Goal: Information Seeking & Learning: Learn about a topic

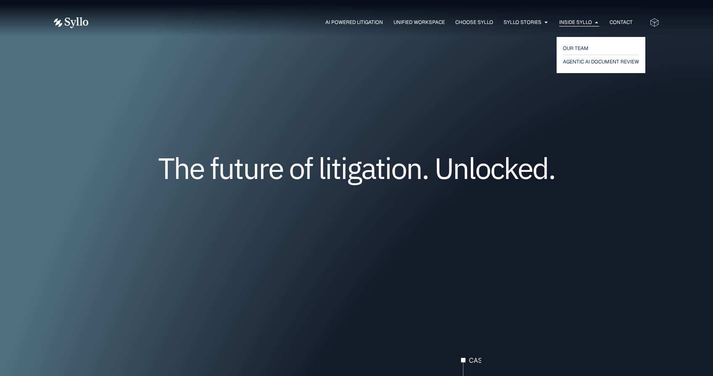
click at [575, 24] on span "Inside Syllo" at bounding box center [575, 23] width 33 height 8
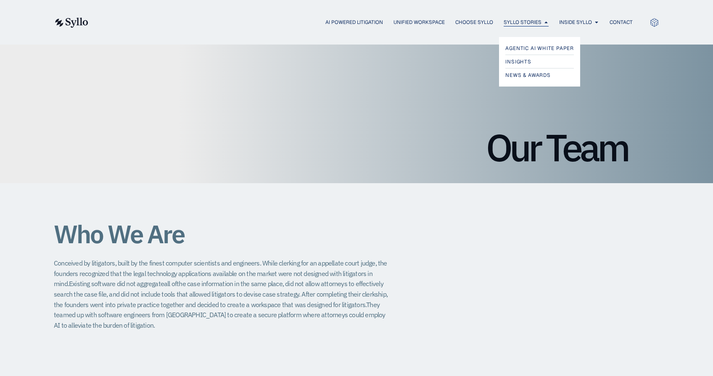
click at [525, 22] on span "Syllo Stories" at bounding box center [523, 23] width 38 height 8
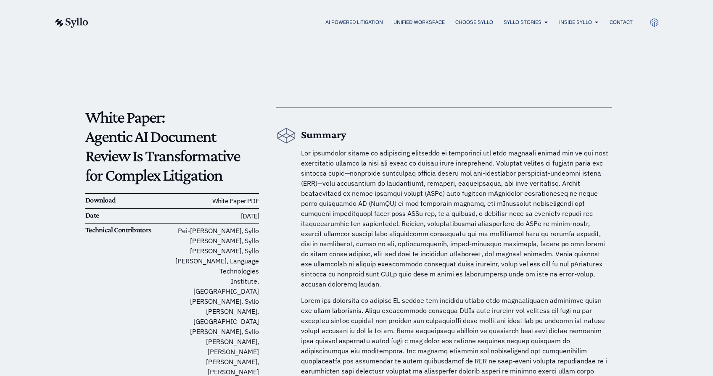
click at [525, 22] on span "Syllo Stories" at bounding box center [523, 23] width 38 height 8
click at [519, 59] on span "Insights" at bounding box center [519, 62] width 27 height 10
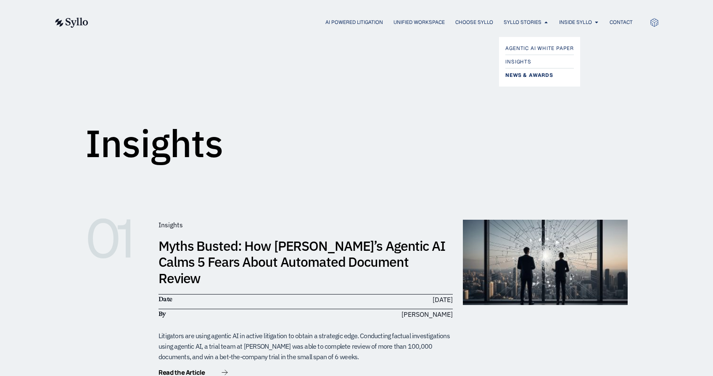
click at [521, 73] on span "News & Awards" at bounding box center [530, 75] width 48 height 10
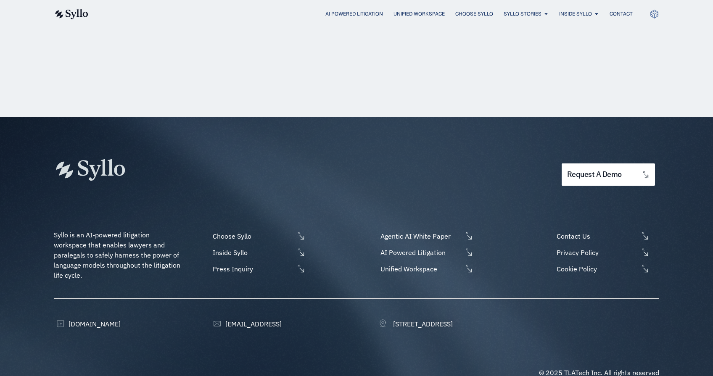
scroll to position [1010, 0]
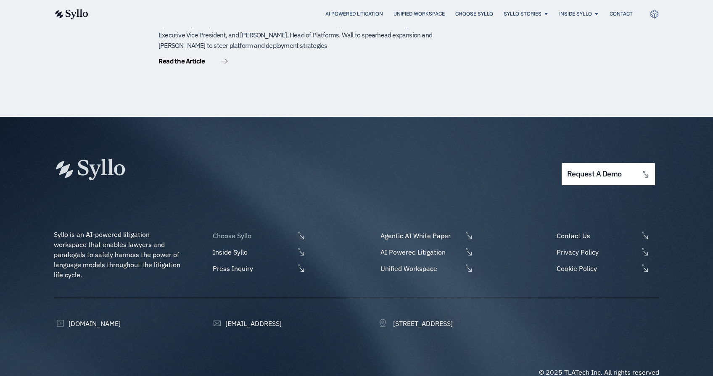
click at [239, 231] on span "Choose Syllo" at bounding box center [253, 236] width 84 height 10
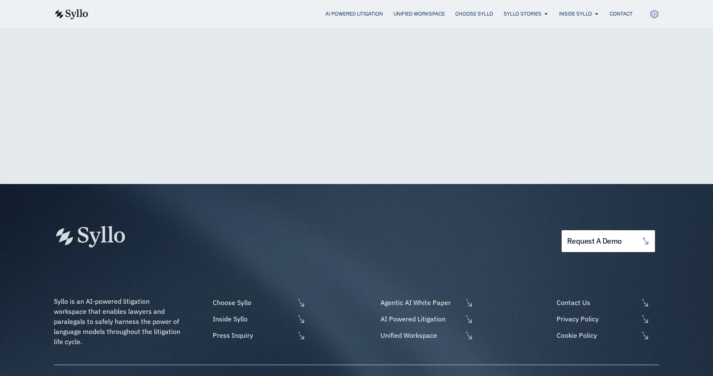
scroll to position [2006, 0]
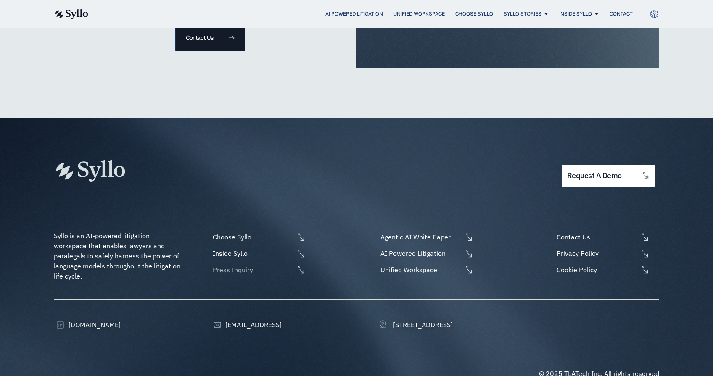
click at [230, 265] on span "Press Inquiry" at bounding box center [253, 270] width 84 height 10
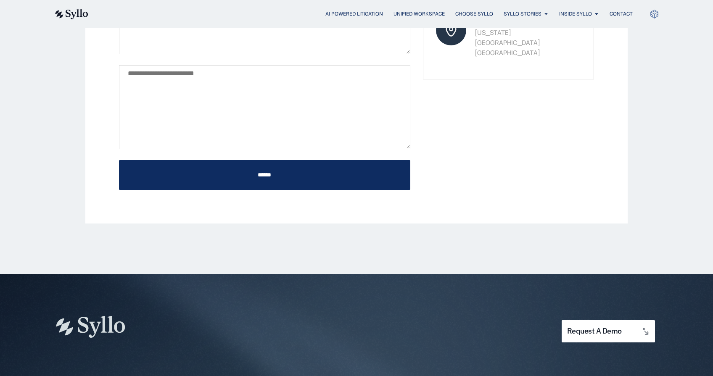
scroll to position [319, 0]
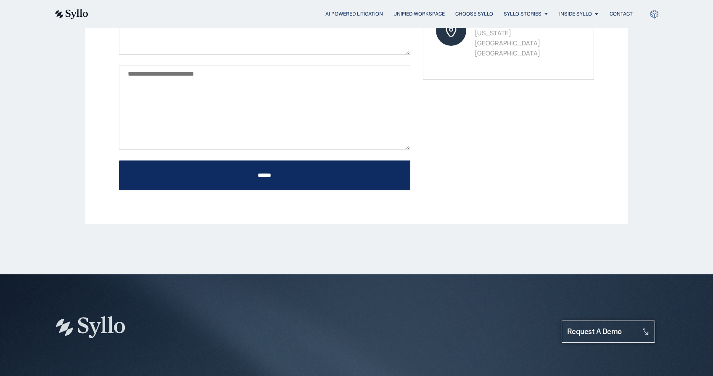
click at [608, 333] on span "request a demo" at bounding box center [594, 332] width 55 height 8
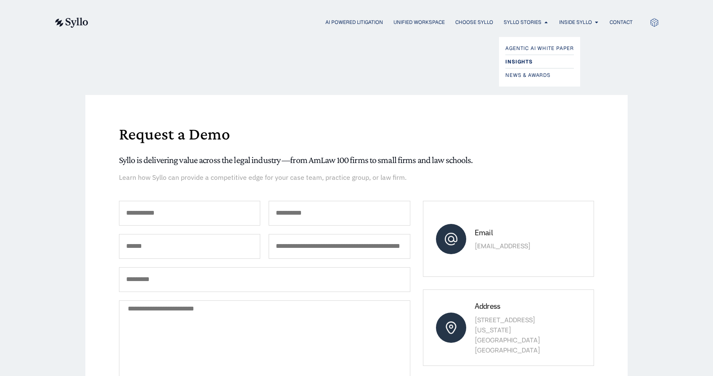
click at [519, 58] on span "Insights" at bounding box center [519, 62] width 27 height 10
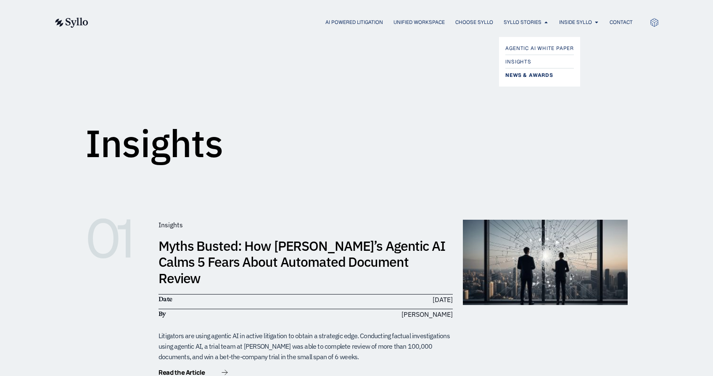
click at [524, 76] on span "News & Awards" at bounding box center [530, 75] width 48 height 10
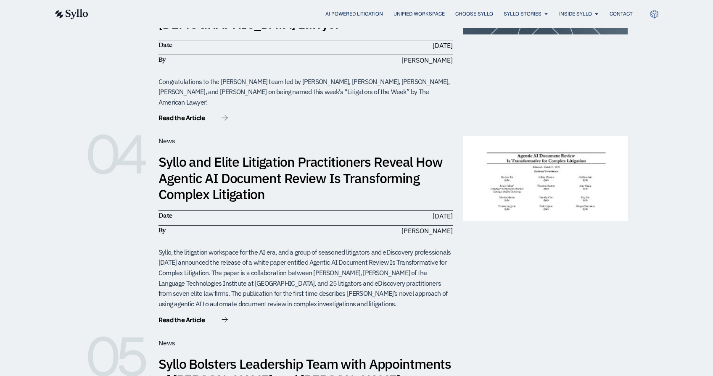
scroll to position [484, 0]
